Goal: Transaction & Acquisition: Book appointment/travel/reservation

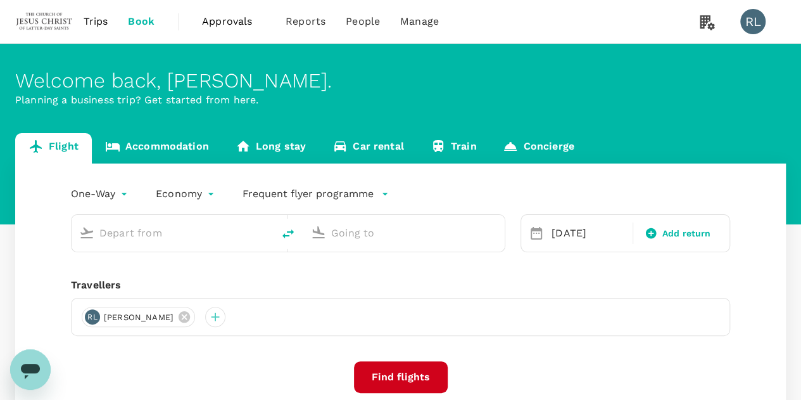
click at [192, 234] on input "text" at bounding box center [172, 233] width 147 height 20
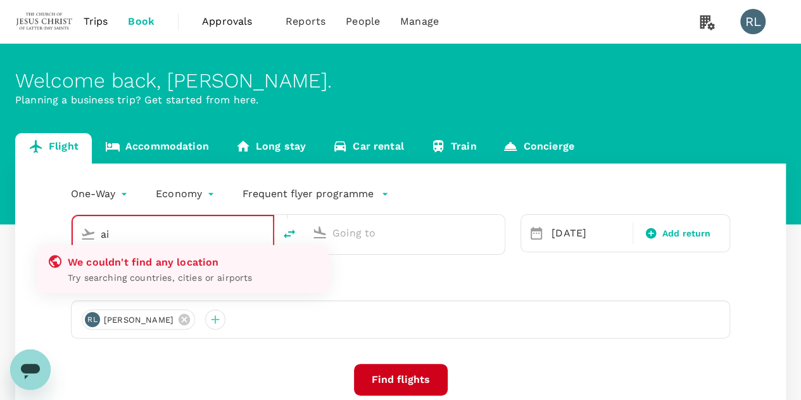
type input "a"
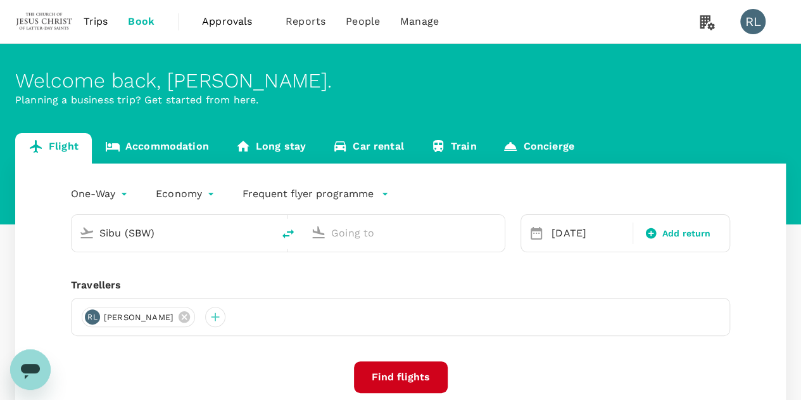
type input "Sibu (SBW)s"
type input "Kuching Intl (KCH)"
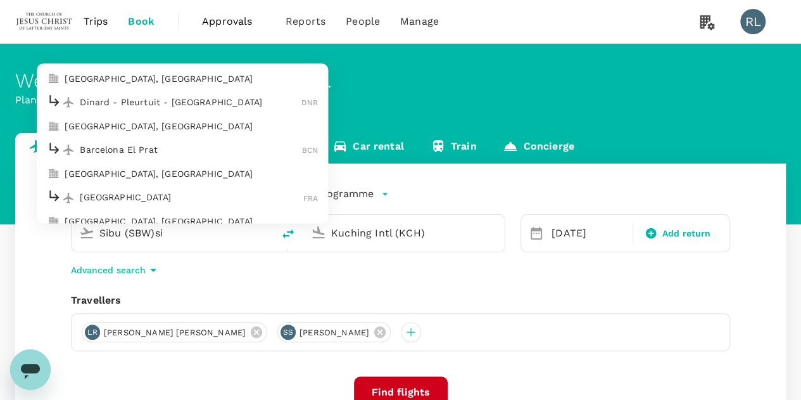
type input "Sibu (SBW)sin"
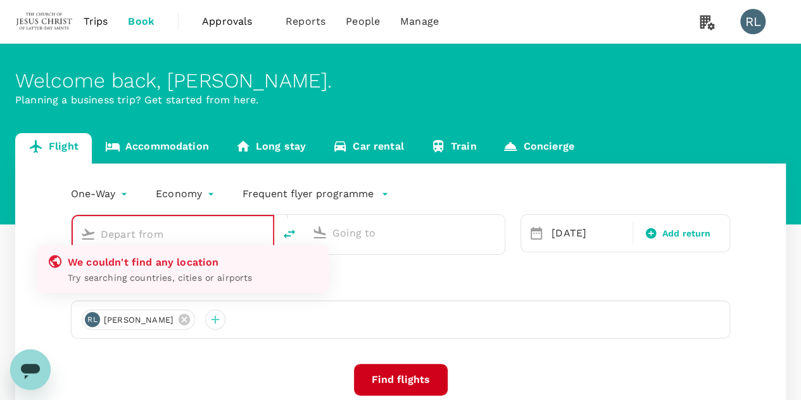
type input "Sibu (SBW)"
type input "Kuching Intl (KCH)"
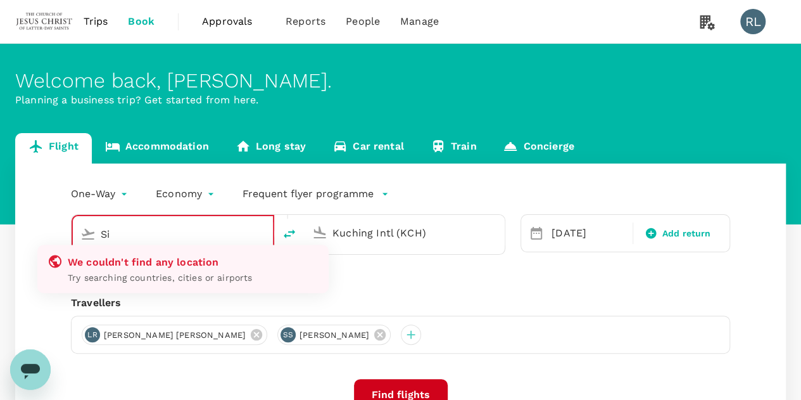
type input "S"
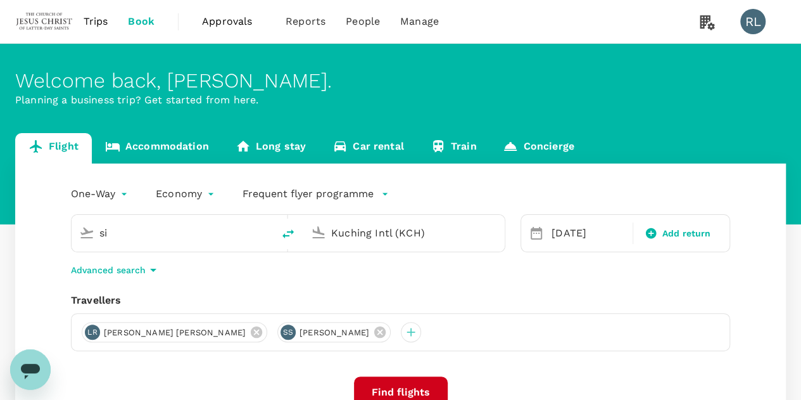
click at [260, 237] on div "si" at bounding box center [182, 233] width 166 height 20
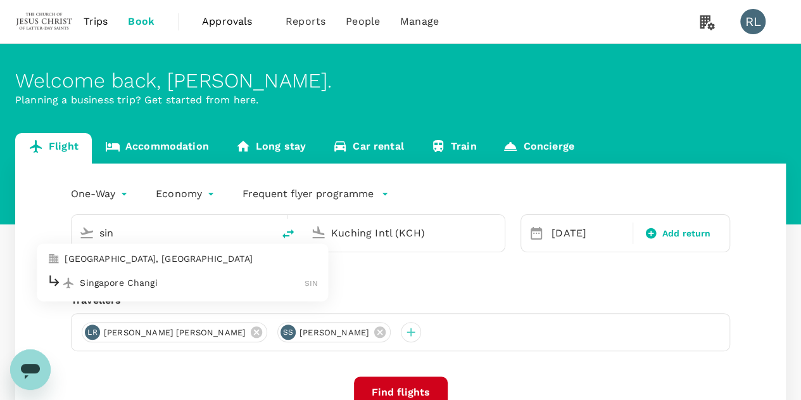
drag, startPoint x: 138, startPoint y: 282, endPoint x: 144, endPoint y: 279, distance: 7.1
click at [138, 282] on p "Singapore Changi" at bounding box center [192, 282] width 225 height 13
type input "Singapore Changi (SIN)"
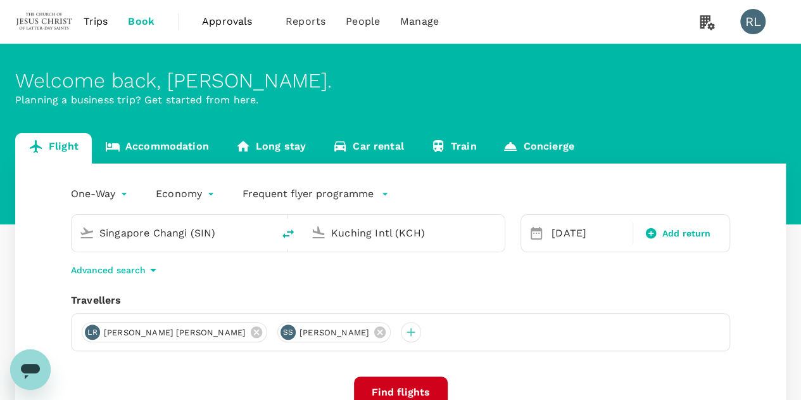
drag, startPoint x: 440, startPoint y: 238, endPoint x: 306, endPoint y: 240, distance: 134.3
click at [306, 240] on div "Kuching Intl (KCH)" at bounding box center [401, 231] width 191 height 28
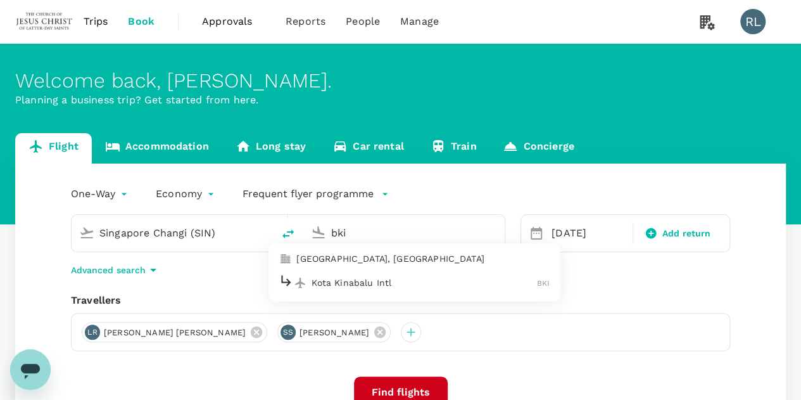
click at [374, 284] on p "Kota Kinabalu Intl" at bounding box center [424, 282] width 225 height 13
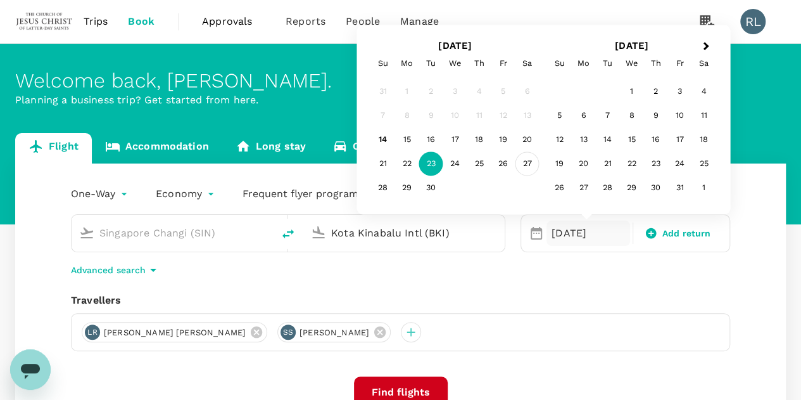
type input "Kota Kinabalu Intl (BKI)"
click at [529, 165] on div "27" at bounding box center [527, 164] width 24 height 24
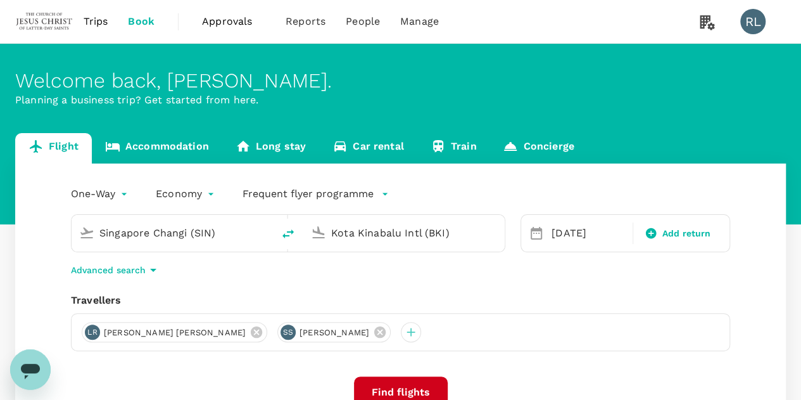
click at [393, 388] on button "Find flights" at bounding box center [401, 392] width 94 height 32
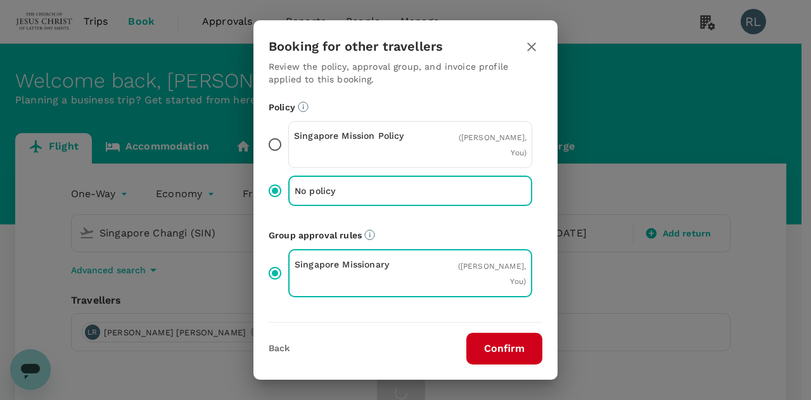
click at [482, 356] on button "Confirm" at bounding box center [504, 348] width 76 height 32
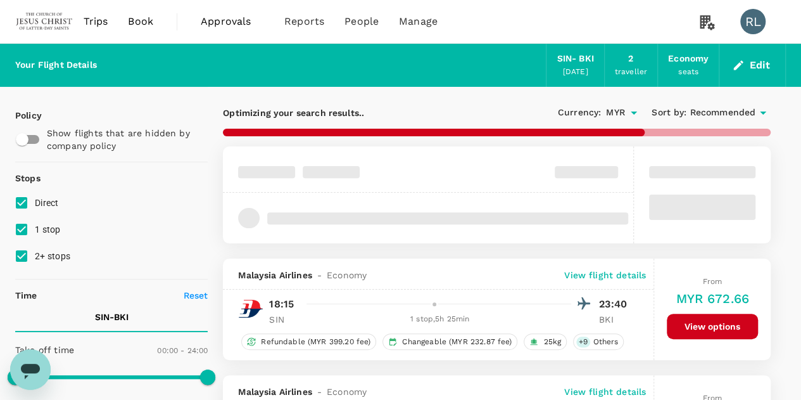
click at [721, 113] on span "Recommended" at bounding box center [723, 113] width 66 height 14
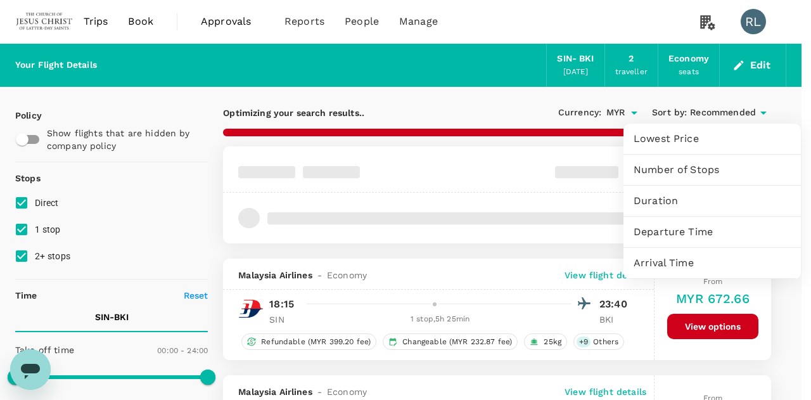
click at [681, 232] on span "Departure Time" at bounding box center [711, 231] width 157 height 15
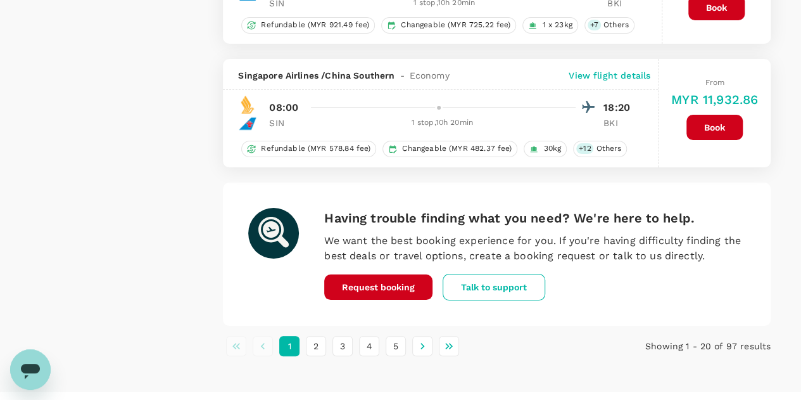
scroll to position [2386, 0]
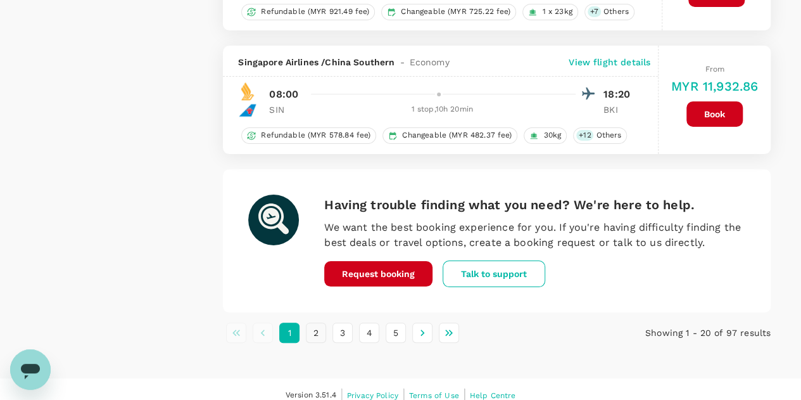
click at [317, 322] on button "2" at bounding box center [316, 332] width 20 height 20
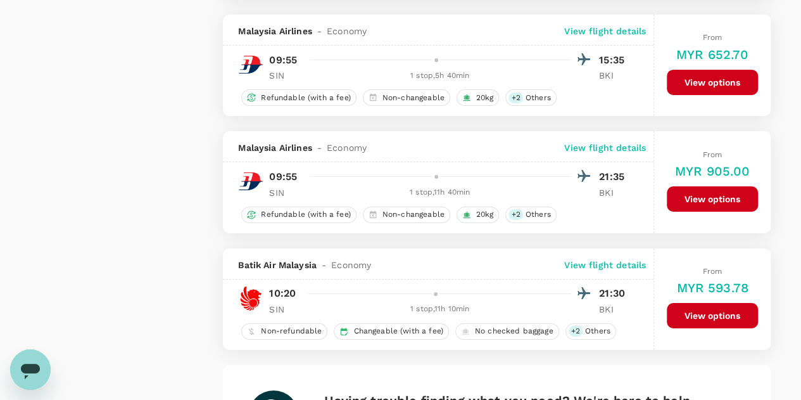
scroll to position [2390, 0]
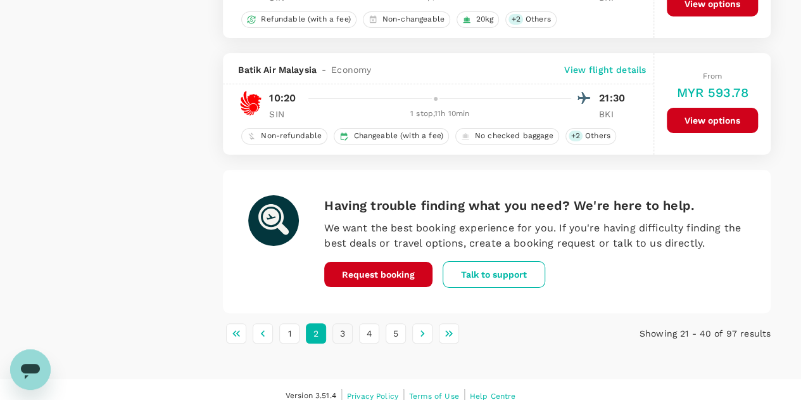
click at [338, 324] on button "3" at bounding box center [342, 333] width 20 height 20
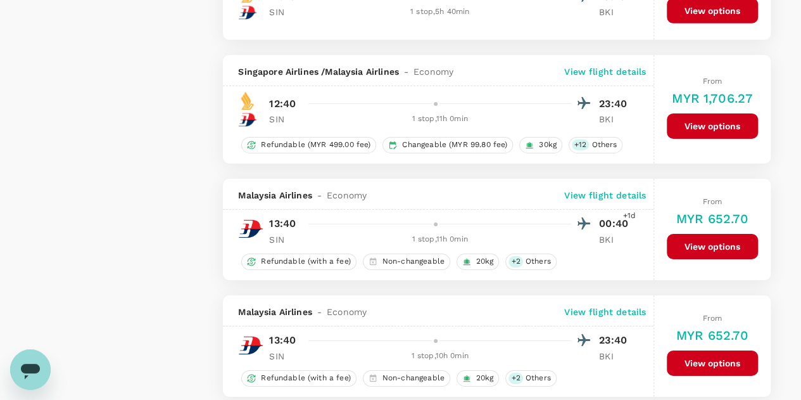
scroll to position [2280, 0]
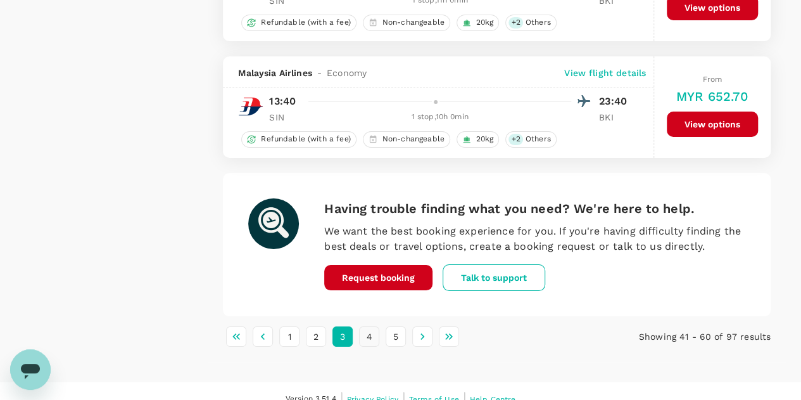
click at [365, 329] on button "4" at bounding box center [369, 336] width 20 height 20
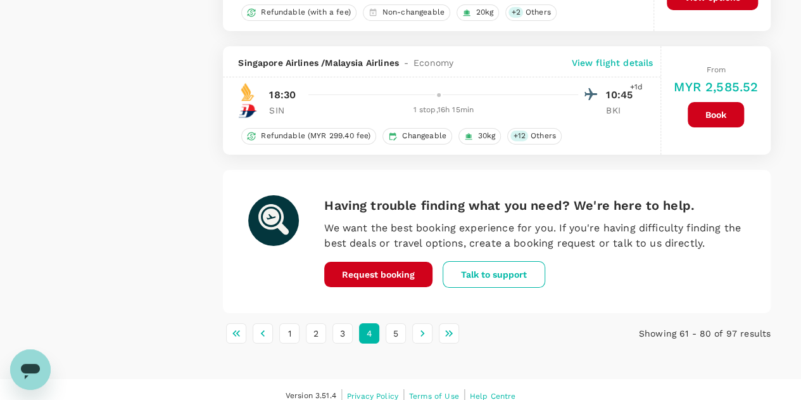
scroll to position [2289, 0]
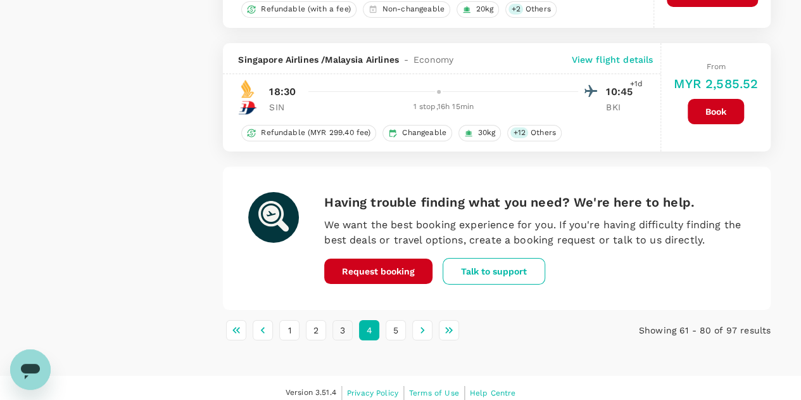
click at [338, 320] on button "3" at bounding box center [342, 330] width 20 height 20
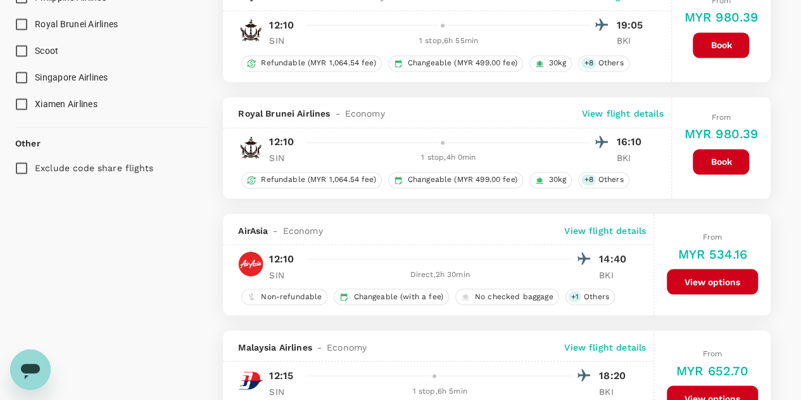
scroll to position [950, 0]
